Goal: Find specific page/section: Find specific page/section

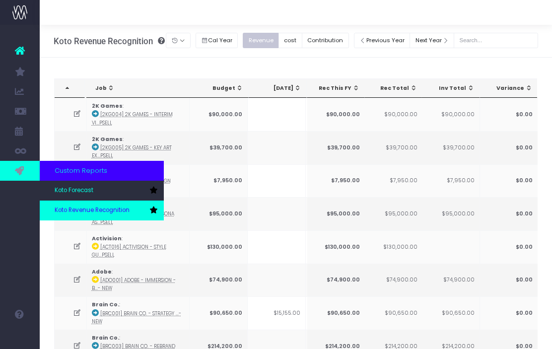
click at [86, 208] on span "Koto Revenue Recognition" at bounding box center [92, 210] width 75 height 9
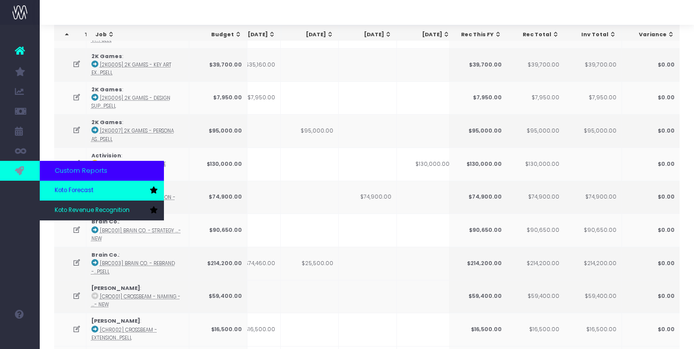
click at [81, 190] on span "Koto Forecast" at bounding box center [74, 190] width 39 height 9
